Goal: Find specific page/section: Find specific page/section

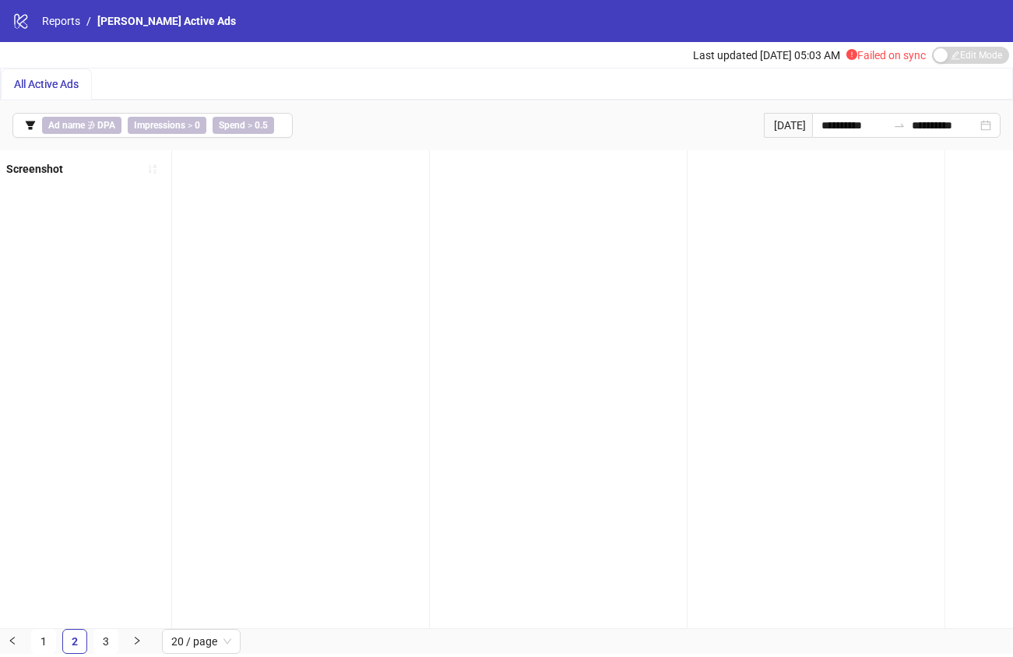
scroll to position [0, 1933]
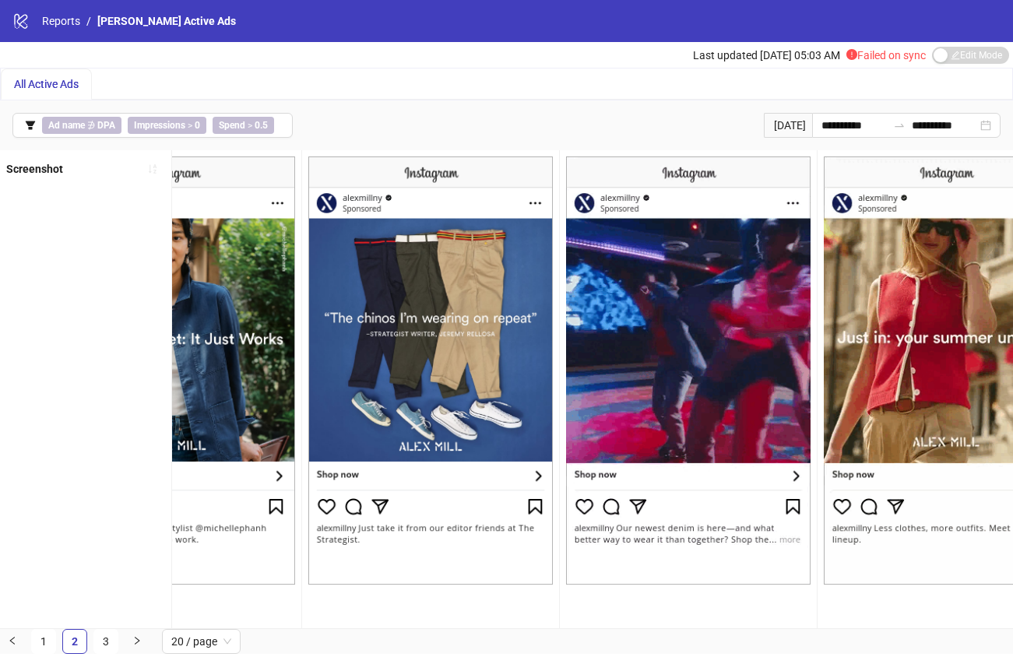
click at [61, 83] on span "All Active Ads" at bounding box center [46, 84] width 65 height 12
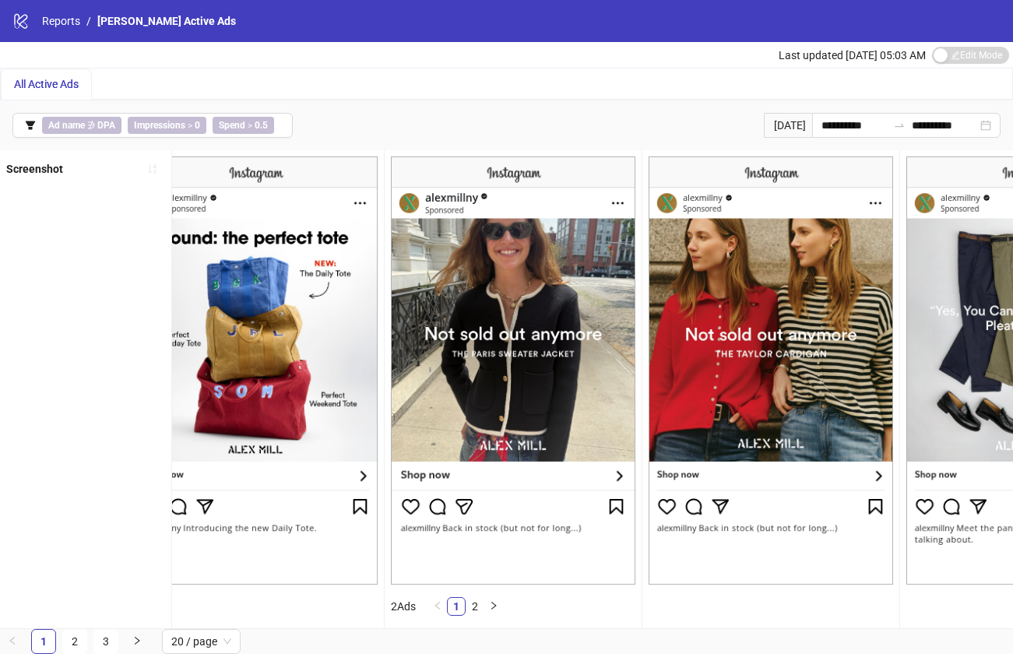
scroll to position [0, 4315]
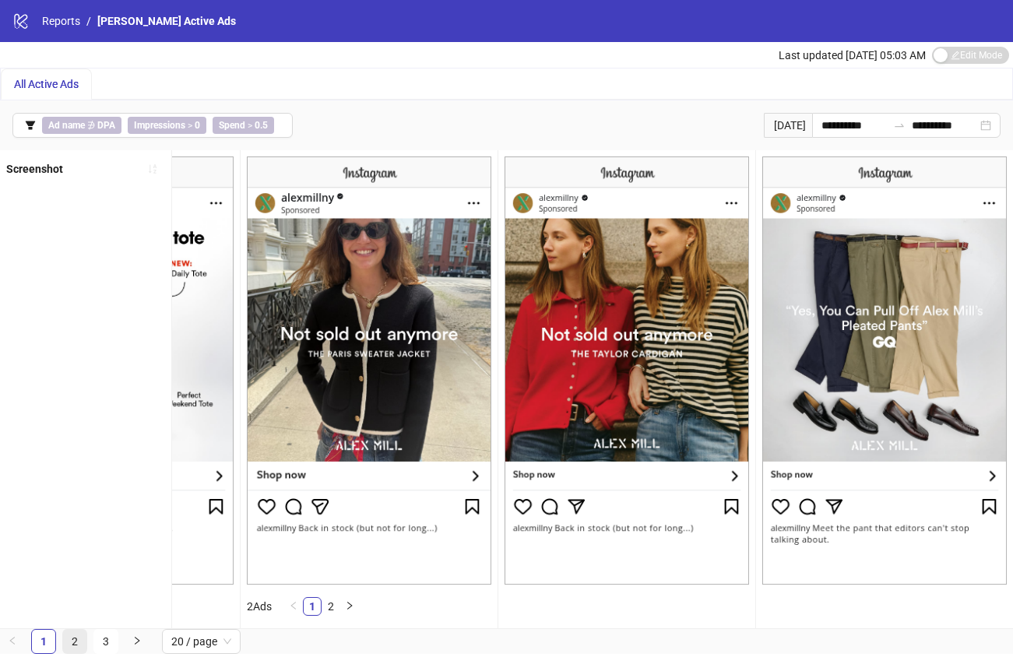
click at [72, 643] on link "2" at bounding box center [74, 641] width 23 height 23
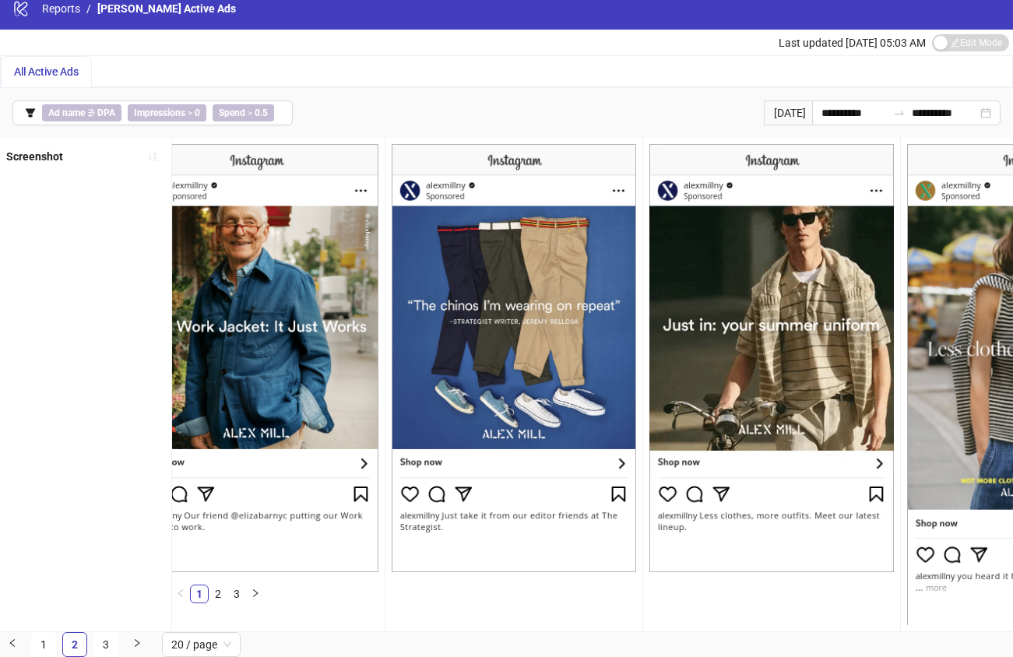
scroll to position [0, 0]
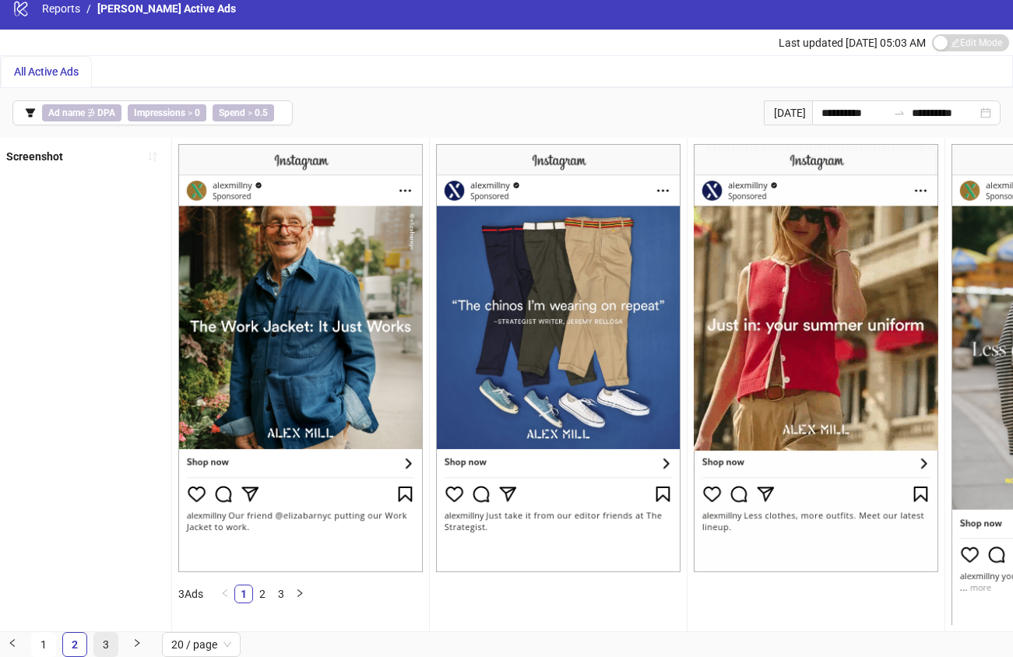
click at [106, 649] on link "3" at bounding box center [105, 644] width 23 height 23
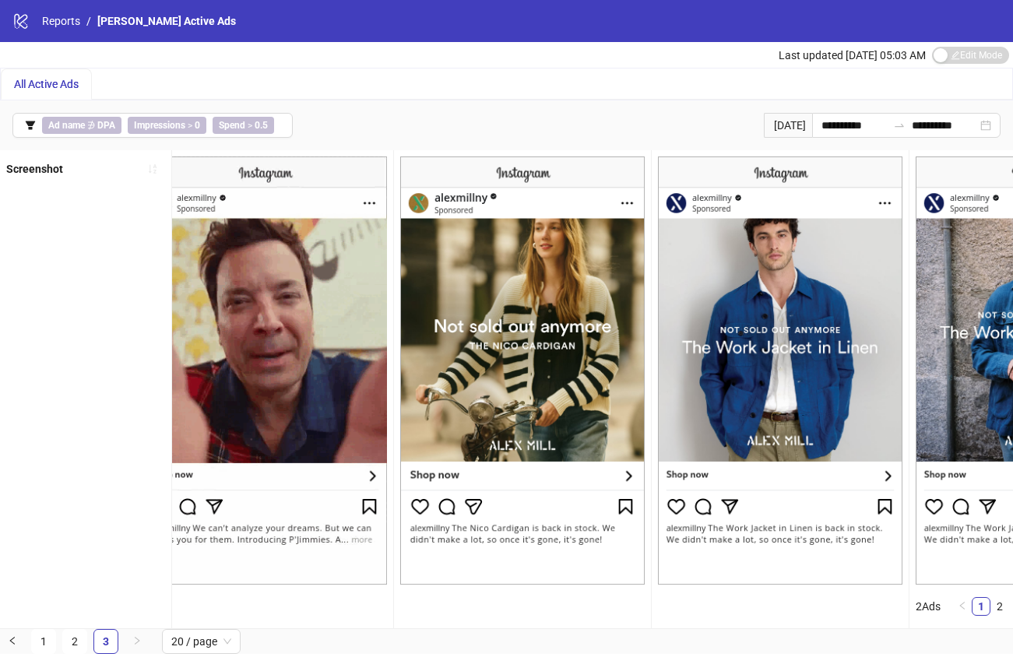
scroll to position [0, 38]
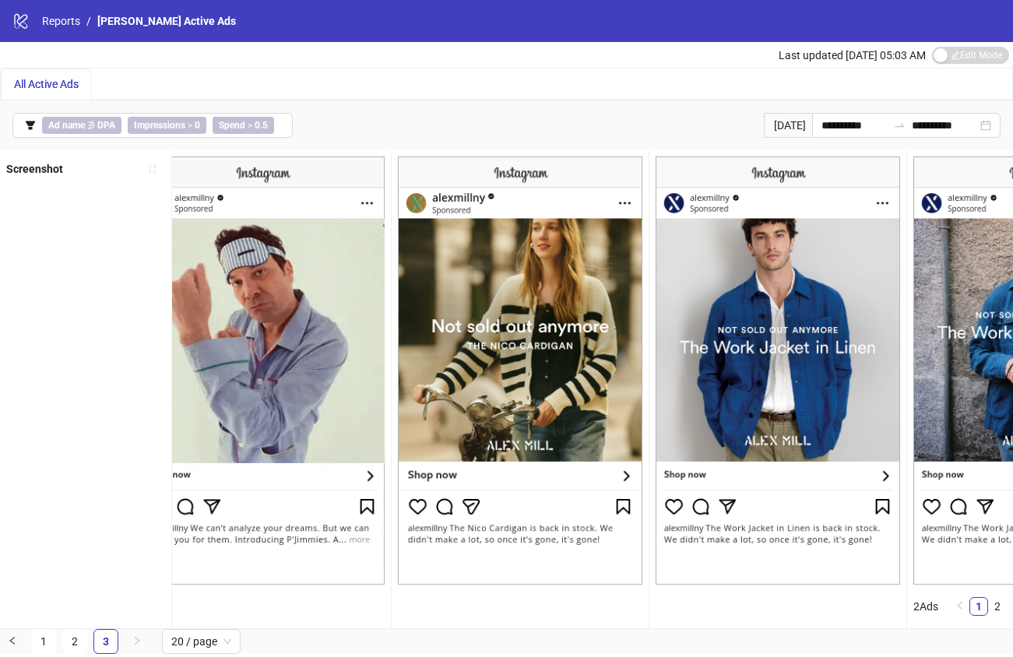
click at [53, 78] on span "All Active Ads" at bounding box center [46, 84] width 65 height 12
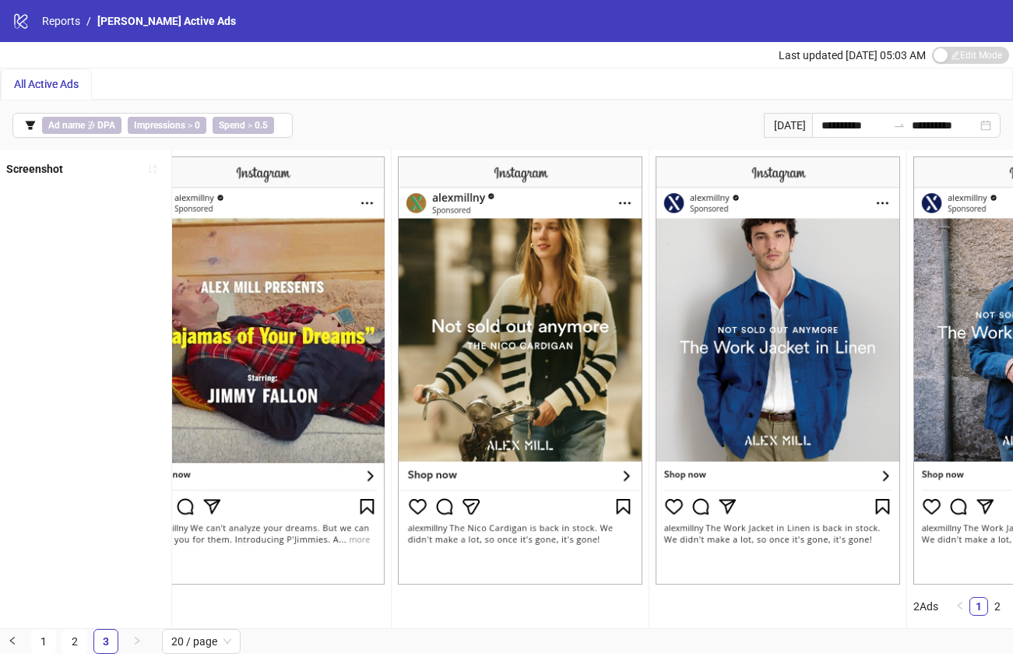
click at [58, 79] on span "All Active Ads" at bounding box center [46, 84] width 65 height 12
click at [51, 78] on span "All Active Ads" at bounding box center [46, 84] width 65 height 12
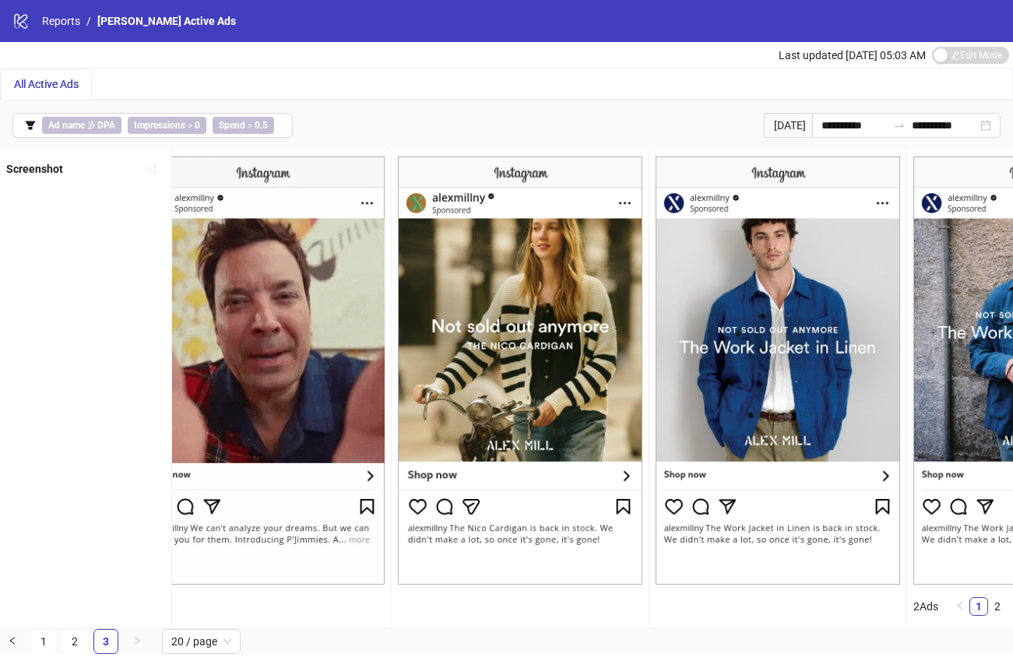
click at [63, 78] on span "All Active Ads" at bounding box center [46, 84] width 65 height 12
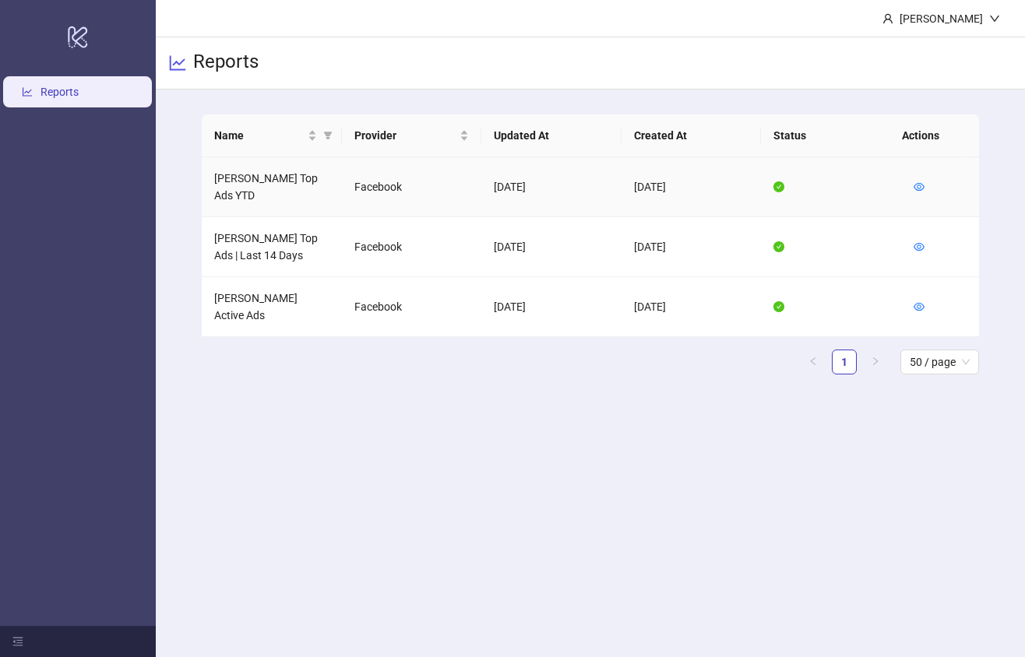
click at [254, 184] on td "Alex Mill Top Ads YTD" at bounding box center [272, 187] width 140 height 60
click at [919, 181] on icon "eye" at bounding box center [919, 186] width 11 height 11
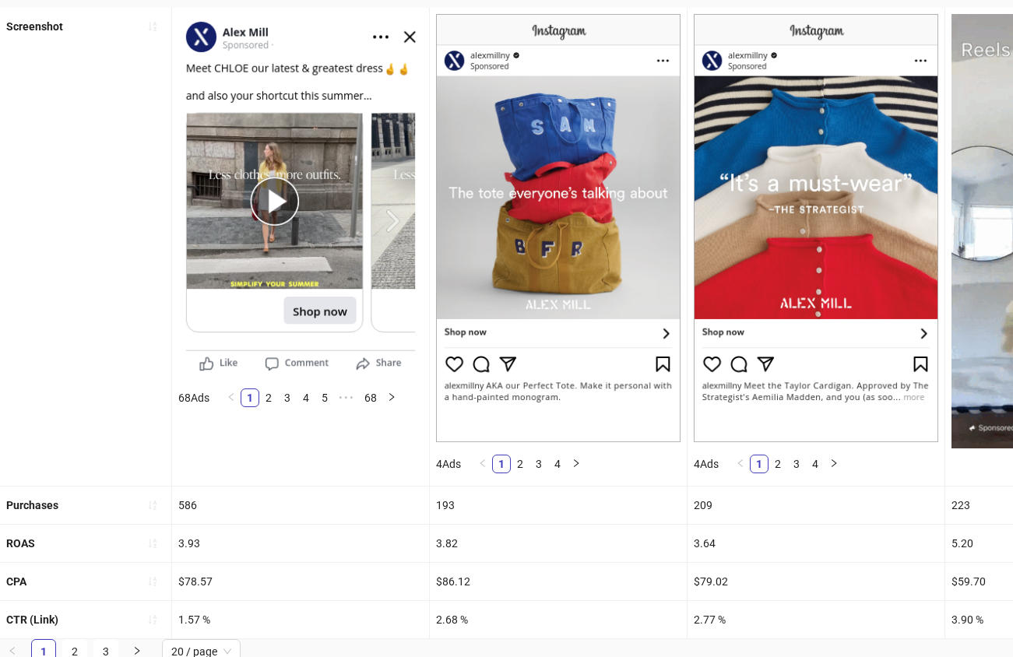
scroll to position [160, 0]
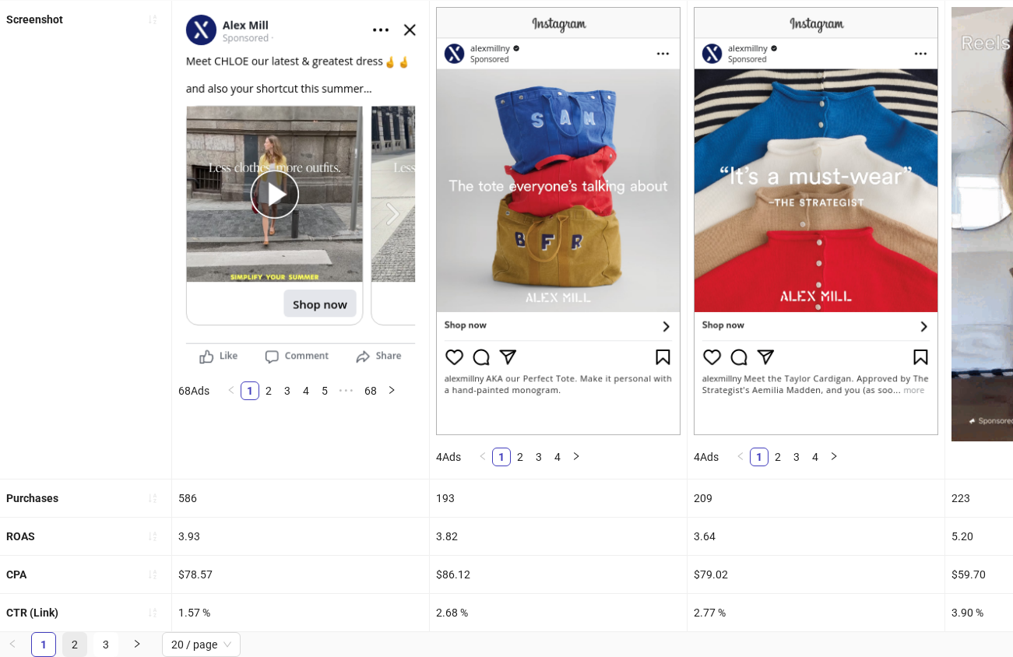
click at [73, 641] on link "2" at bounding box center [74, 644] width 23 height 23
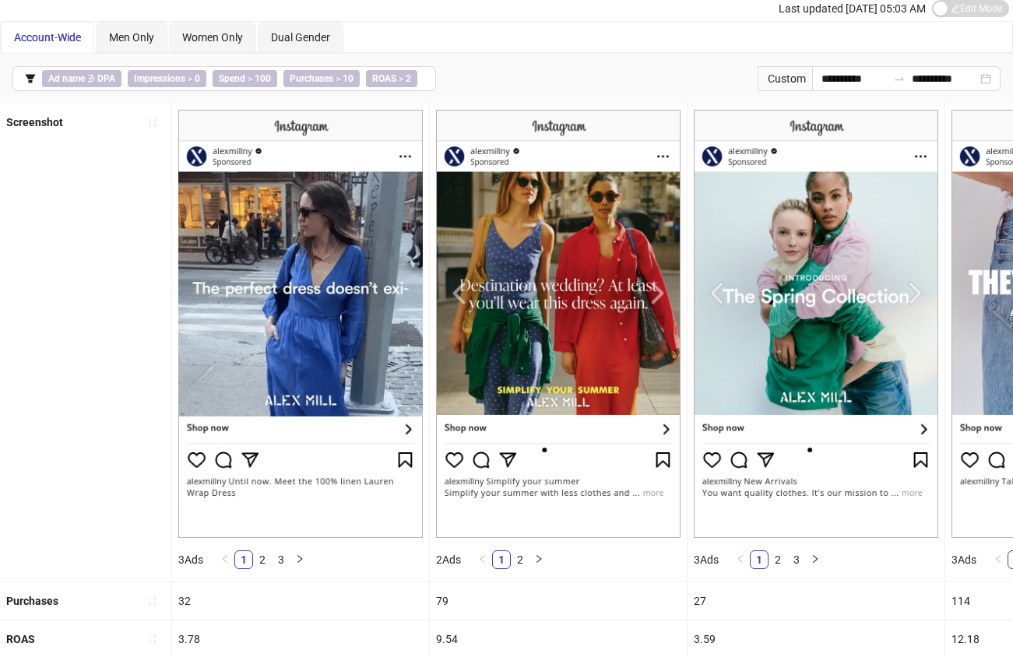
scroll to position [0, 0]
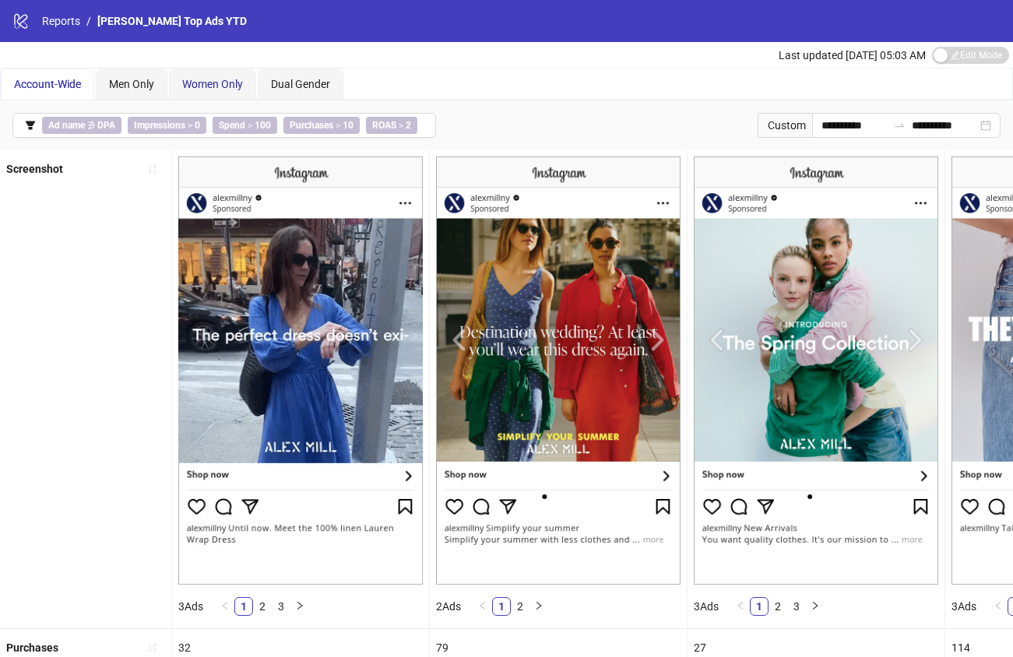
click at [223, 82] on span "Women Only" at bounding box center [212, 84] width 61 height 12
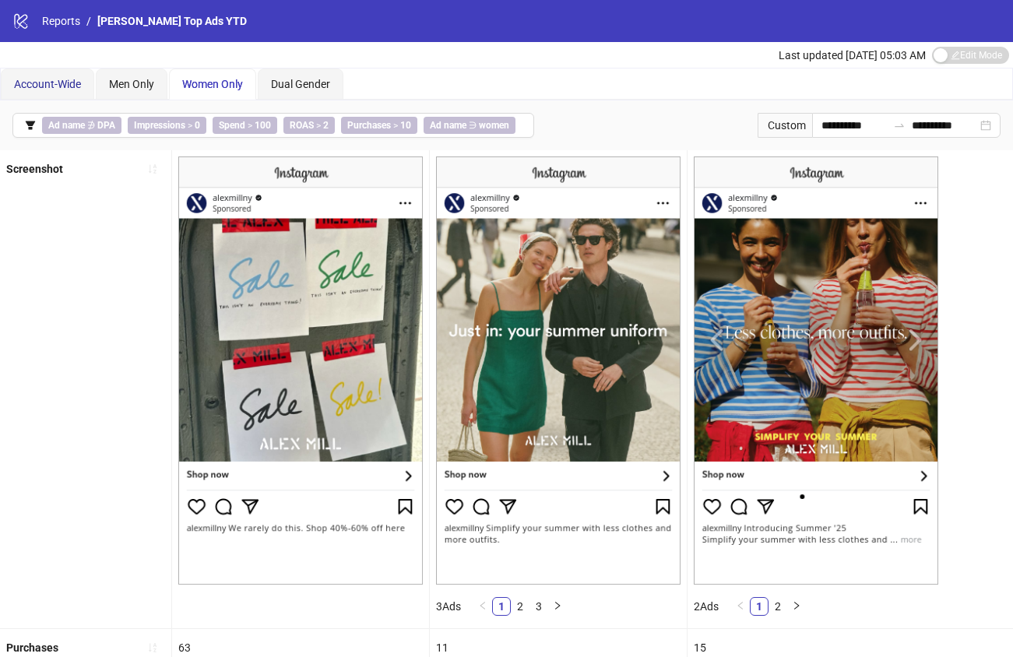
click at [72, 87] on span "Account-Wide" at bounding box center [47, 84] width 67 height 12
